Goal: Transaction & Acquisition: Purchase product/service

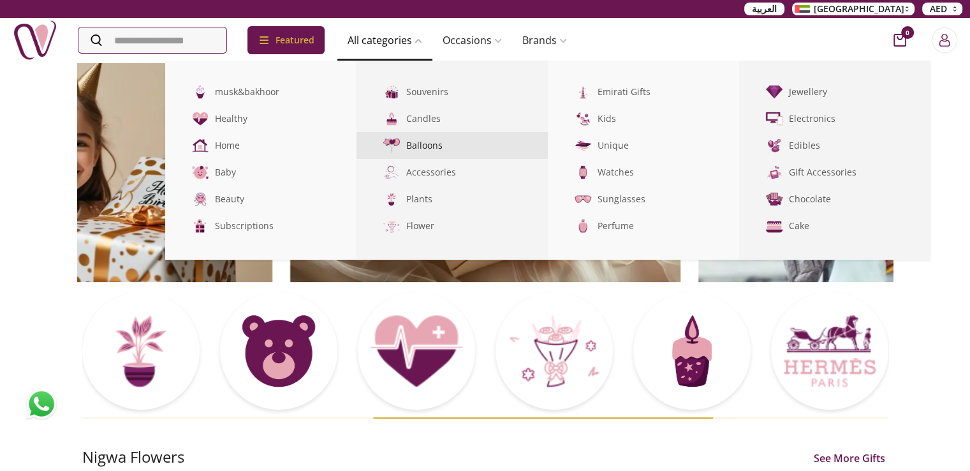
click at [439, 145] on link "Balloons" at bounding box center [452, 145] width 191 height 27
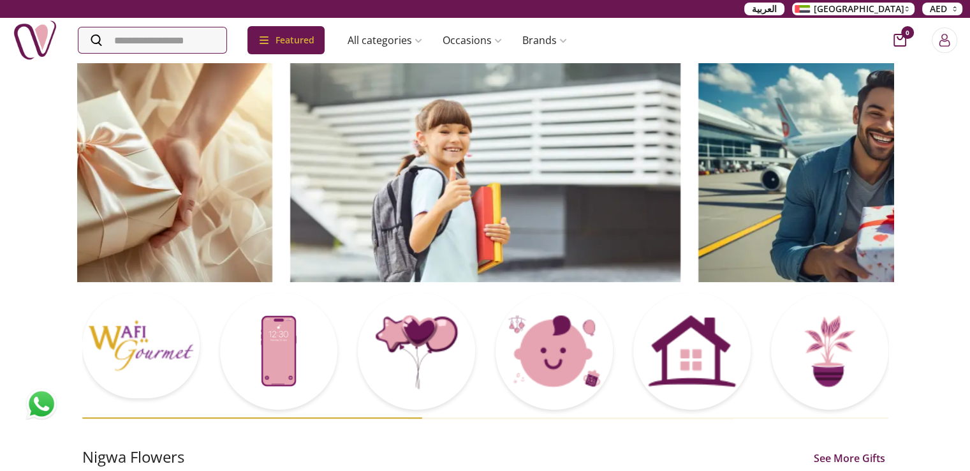
click at [52, 404] on img at bounding box center [42, 404] width 32 height 32
